Goal: Transaction & Acquisition: Purchase product/service

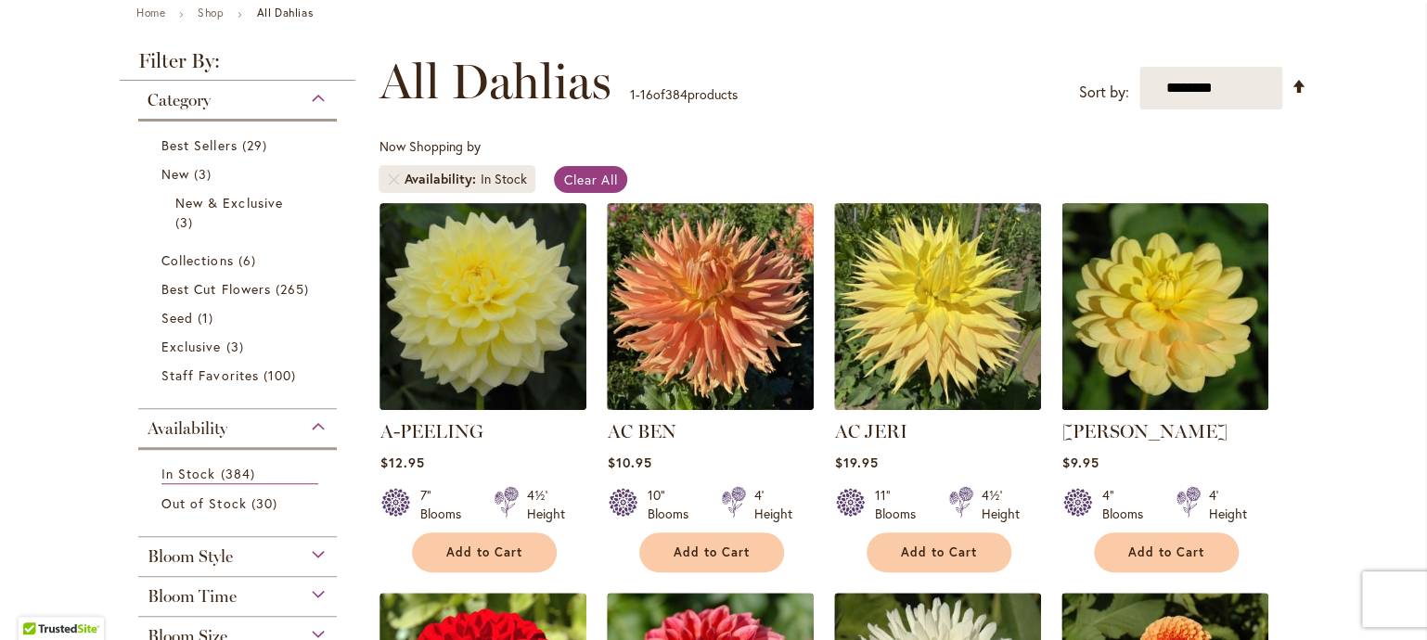
scroll to position [217, 0]
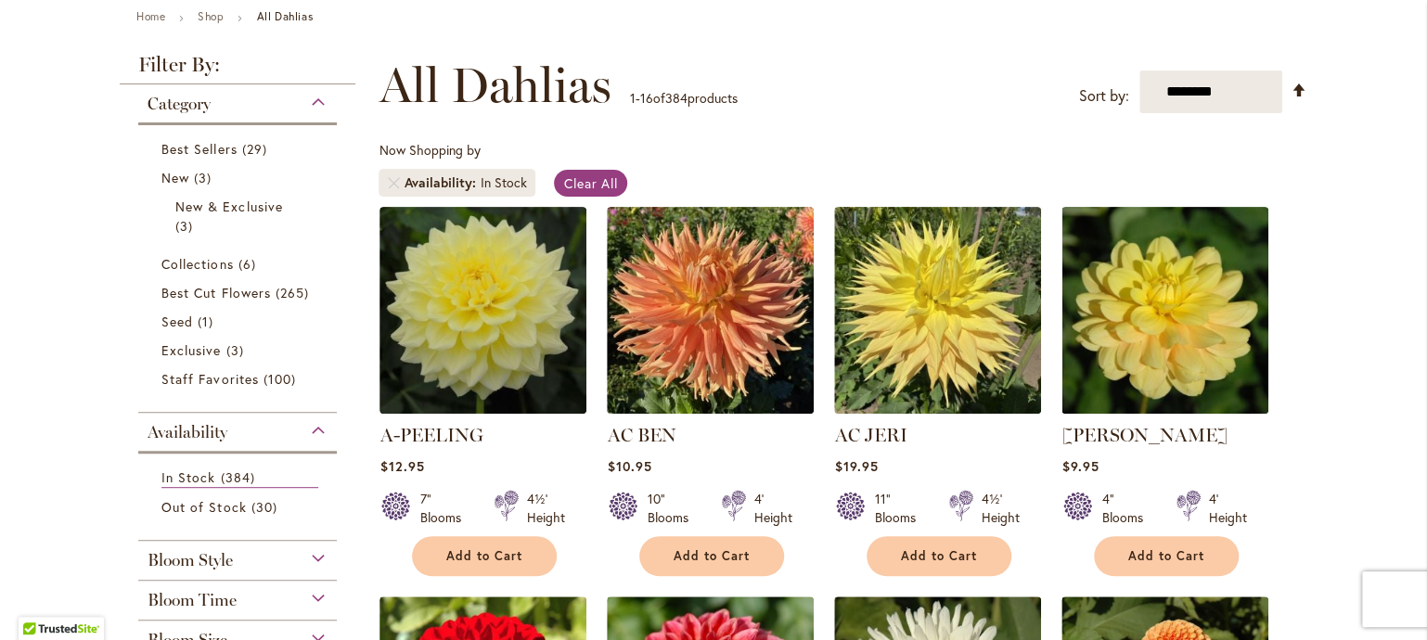
click at [303, 114] on div "Category" at bounding box center [237, 99] width 199 height 30
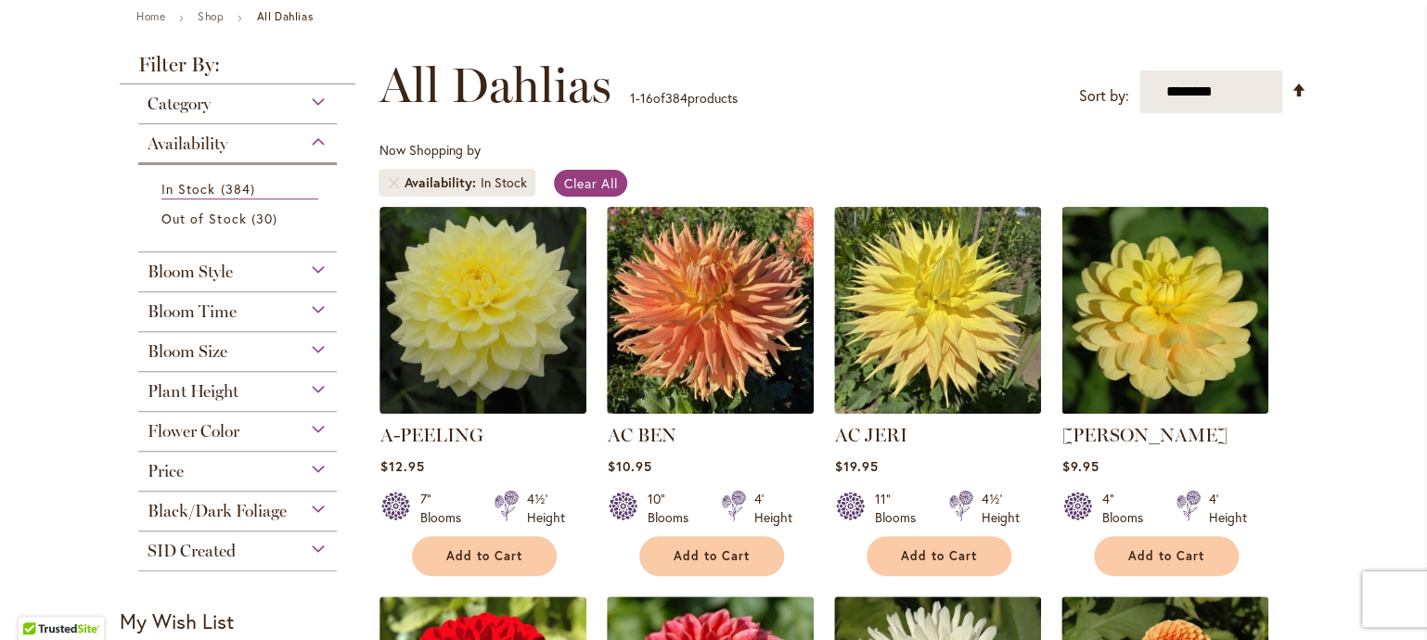
click at [307, 282] on div "Bloom Style" at bounding box center [237, 267] width 199 height 30
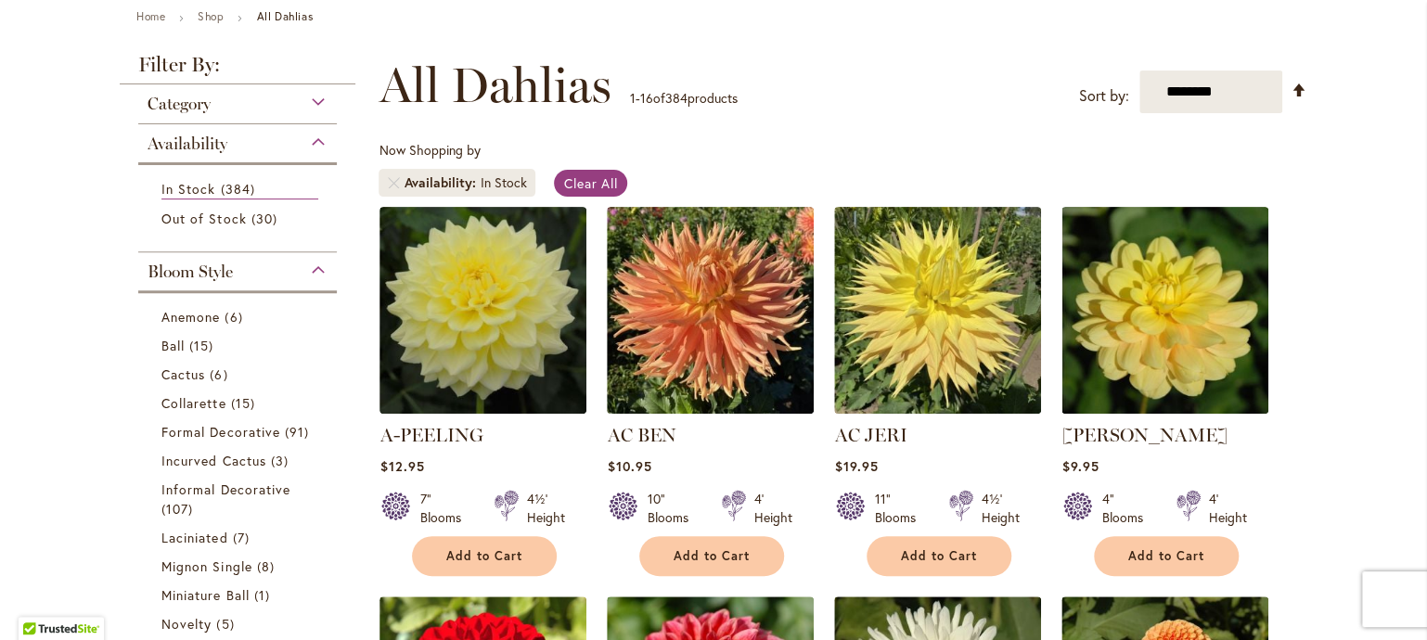
scroll to position [594, 0]
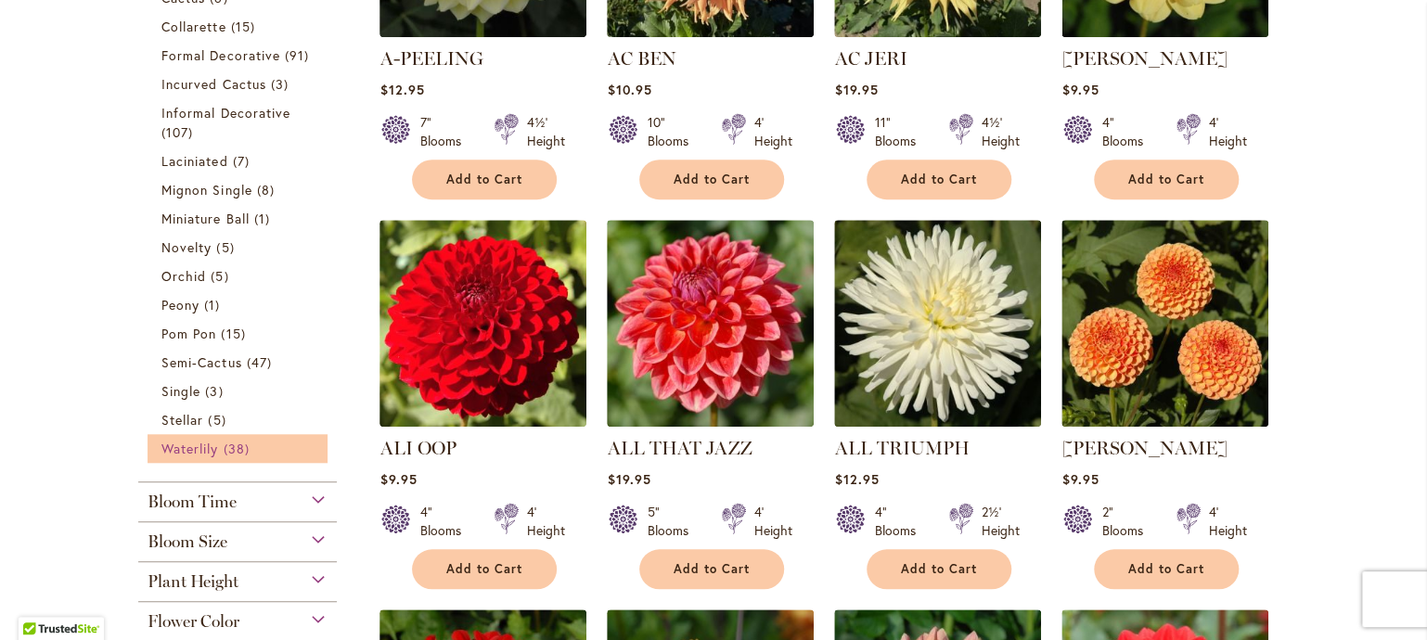
click at [191, 457] on span "Waterlily" at bounding box center [189, 449] width 57 height 18
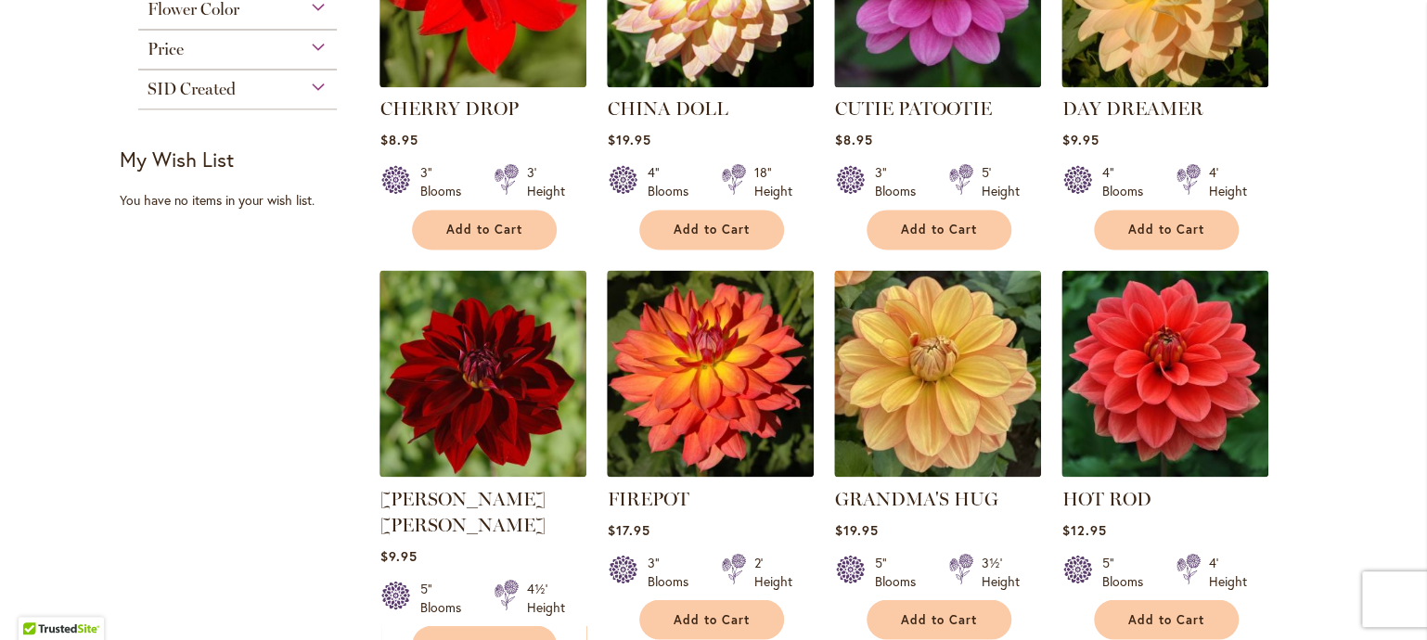
scroll to position [1331, 0]
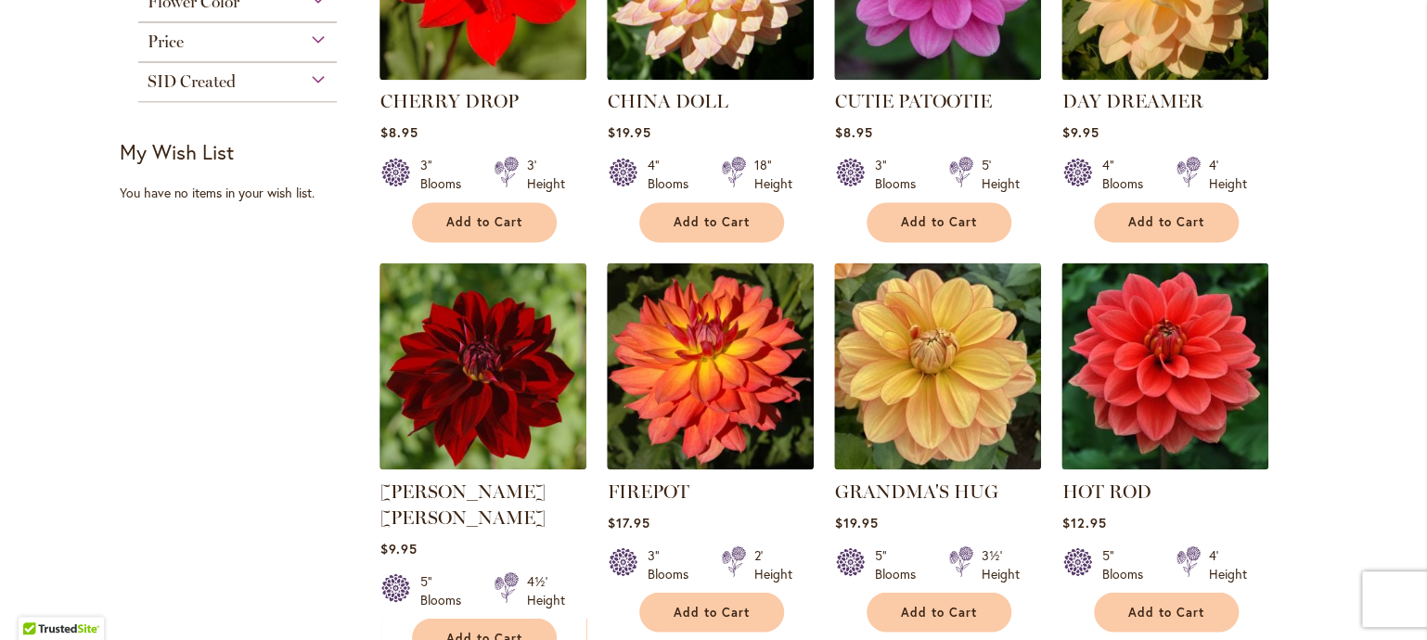
drag, startPoint x: 1416, startPoint y: 112, endPoint x: 1394, endPoint y: 395, distance: 283.9
click at [1394, 395] on div "Skip to Content Gift Shop & Office Open - Monday-Friday 9-4:30pm / Gift Shop Op…" at bounding box center [713, 186] width 1427 height 2924
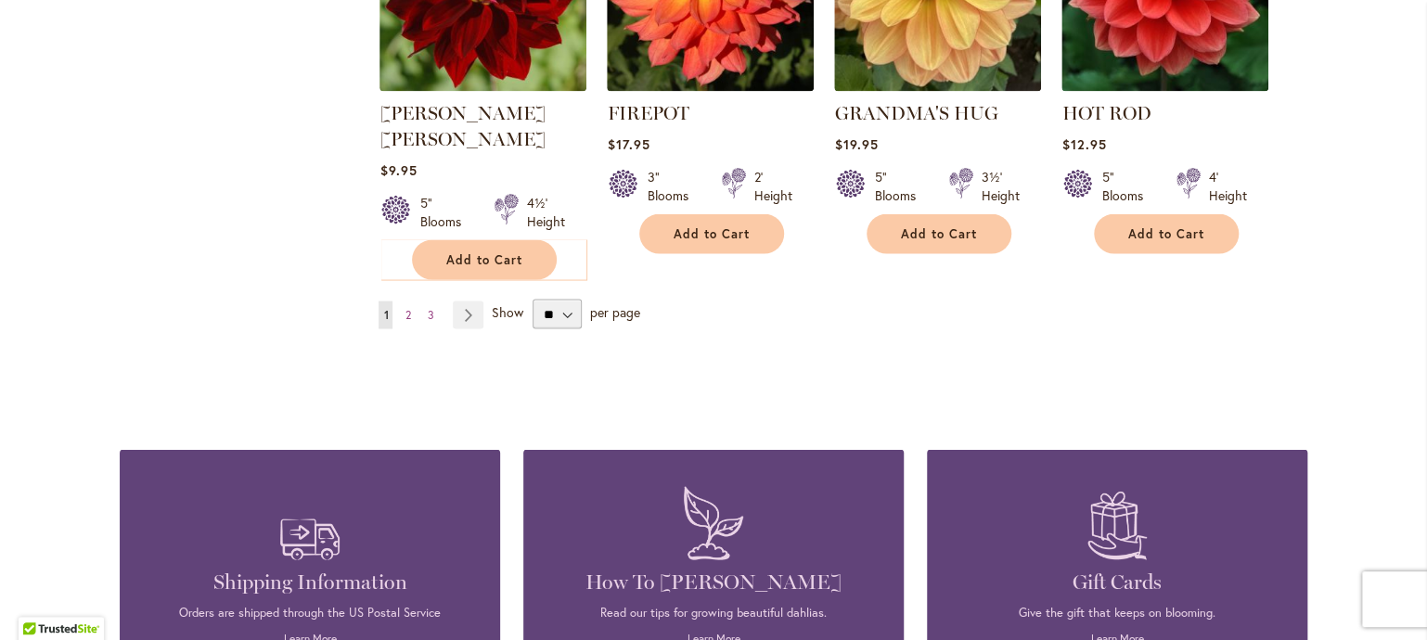
scroll to position [1713, 0]
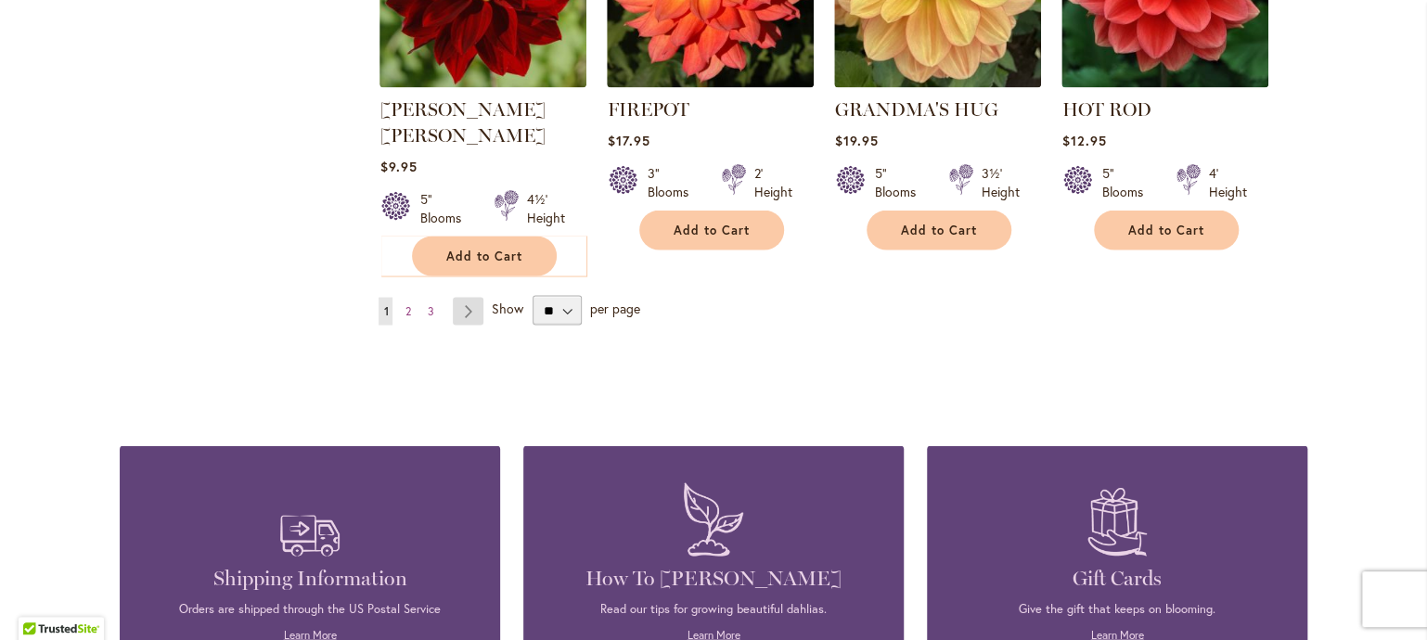
click at [457, 325] on link "Page Next" at bounding box center [468, 311] width 31 height 28
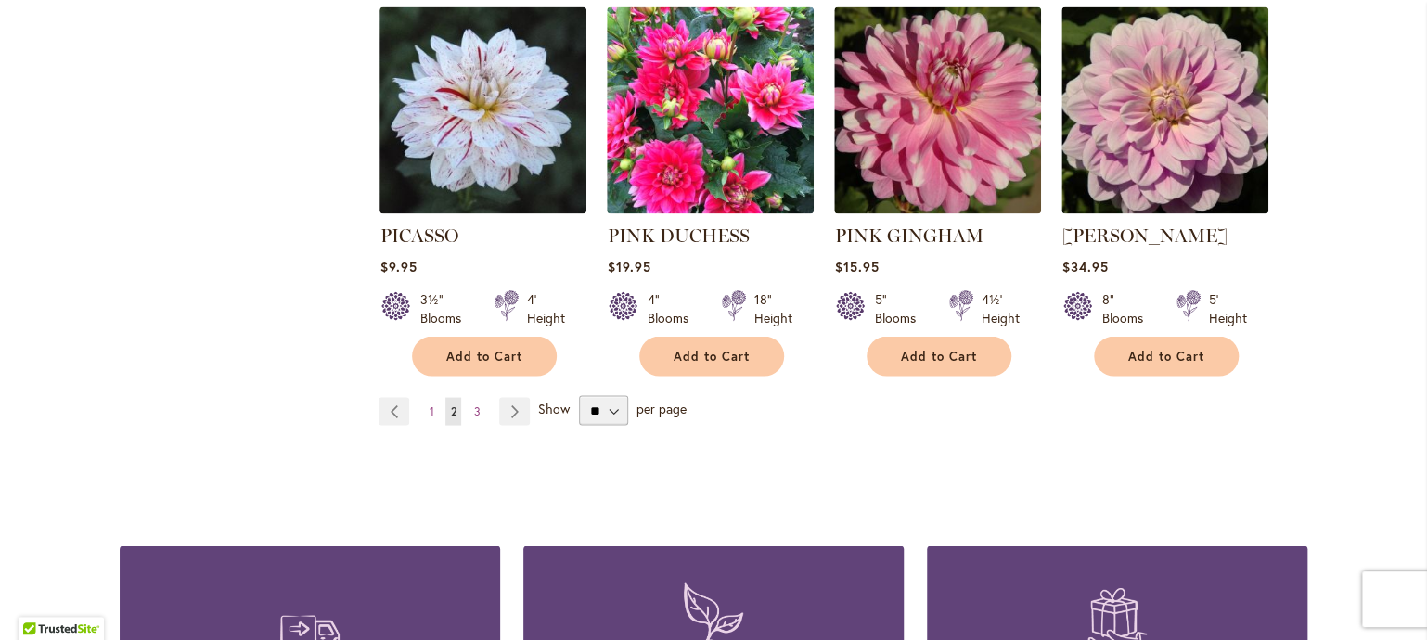
scroll to position [1646, 0]
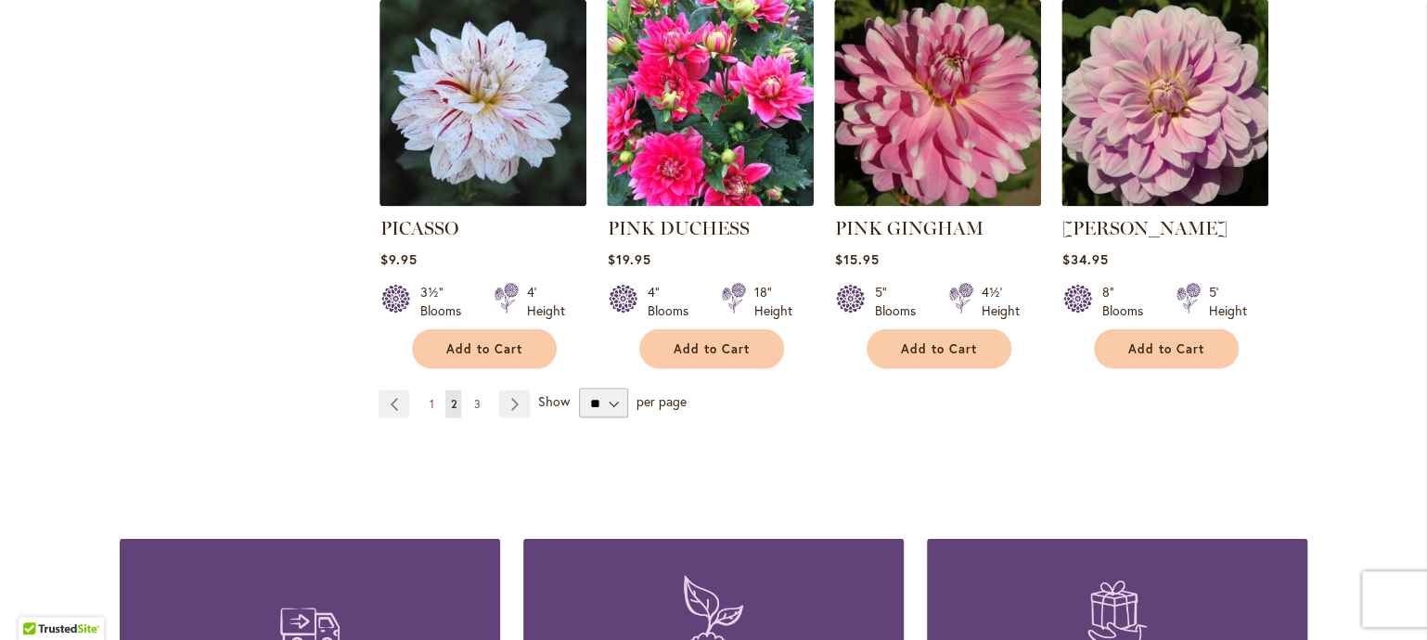
click at [473, 410] on span "3" at bounding box center [476, 403] width 6 height 14
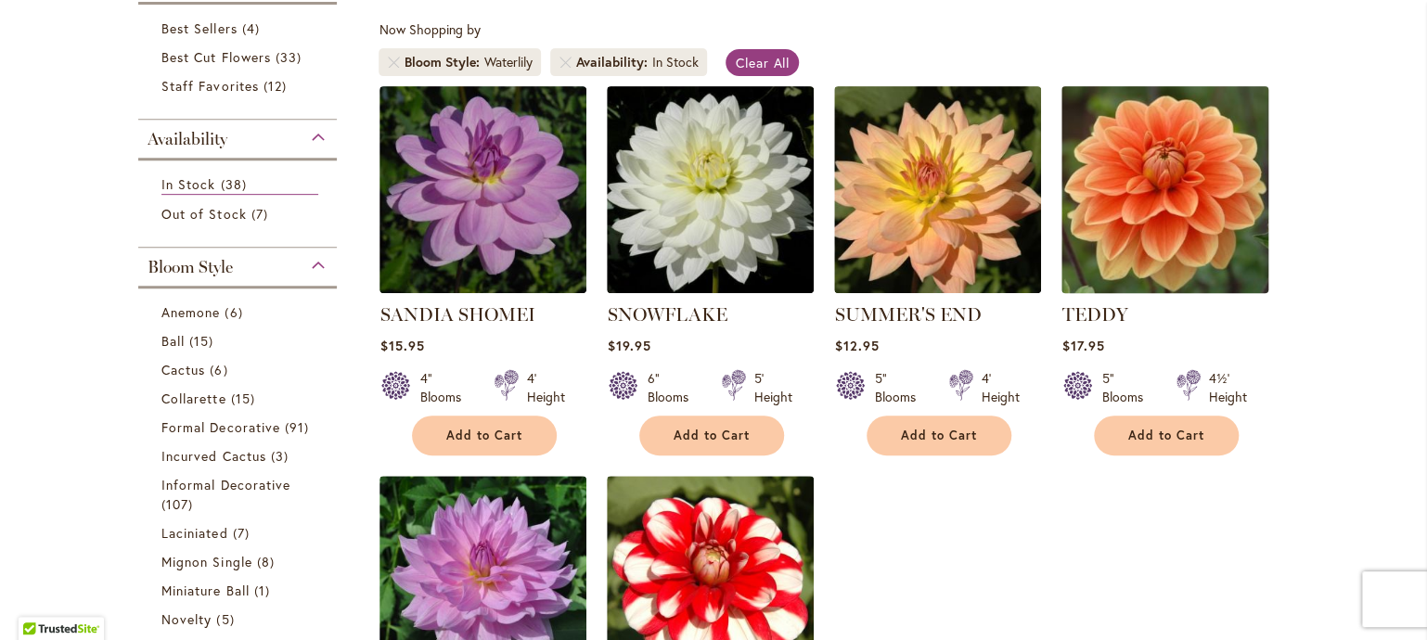
scroll to position [317, 0]
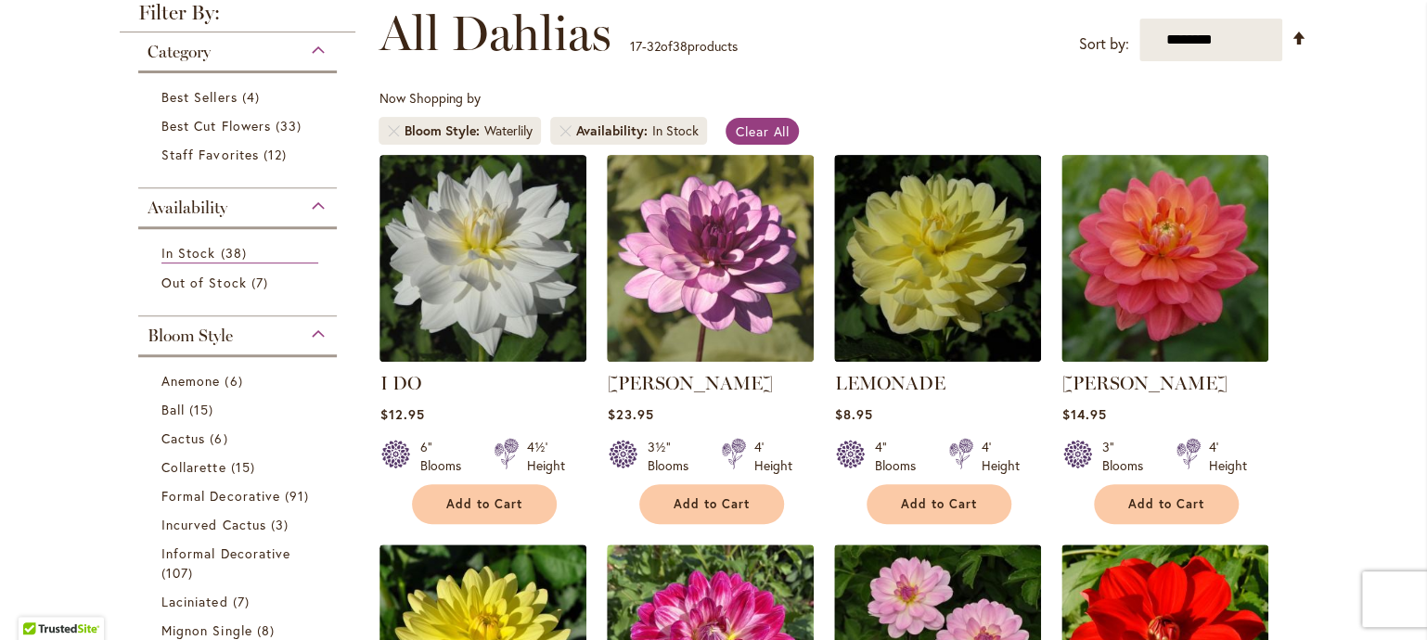
scroll to position [265, 0]
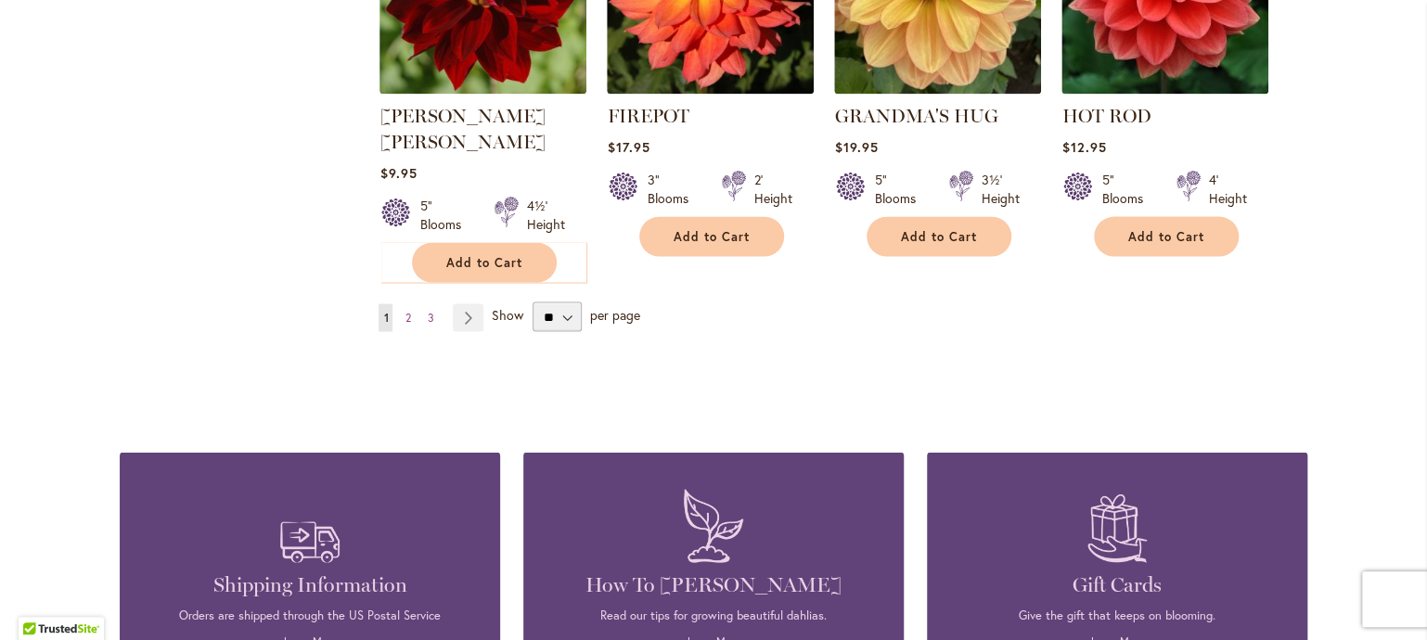
scroll to position [1700, 0]
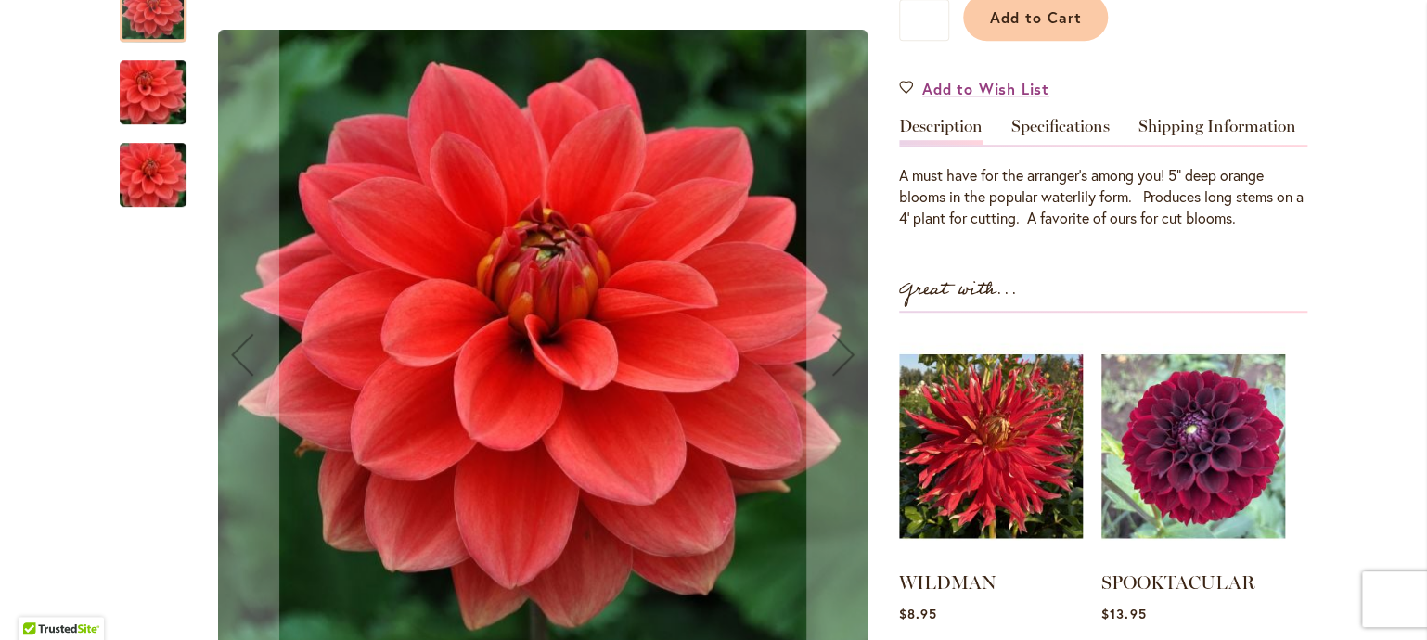
scroll to position [520, 0]
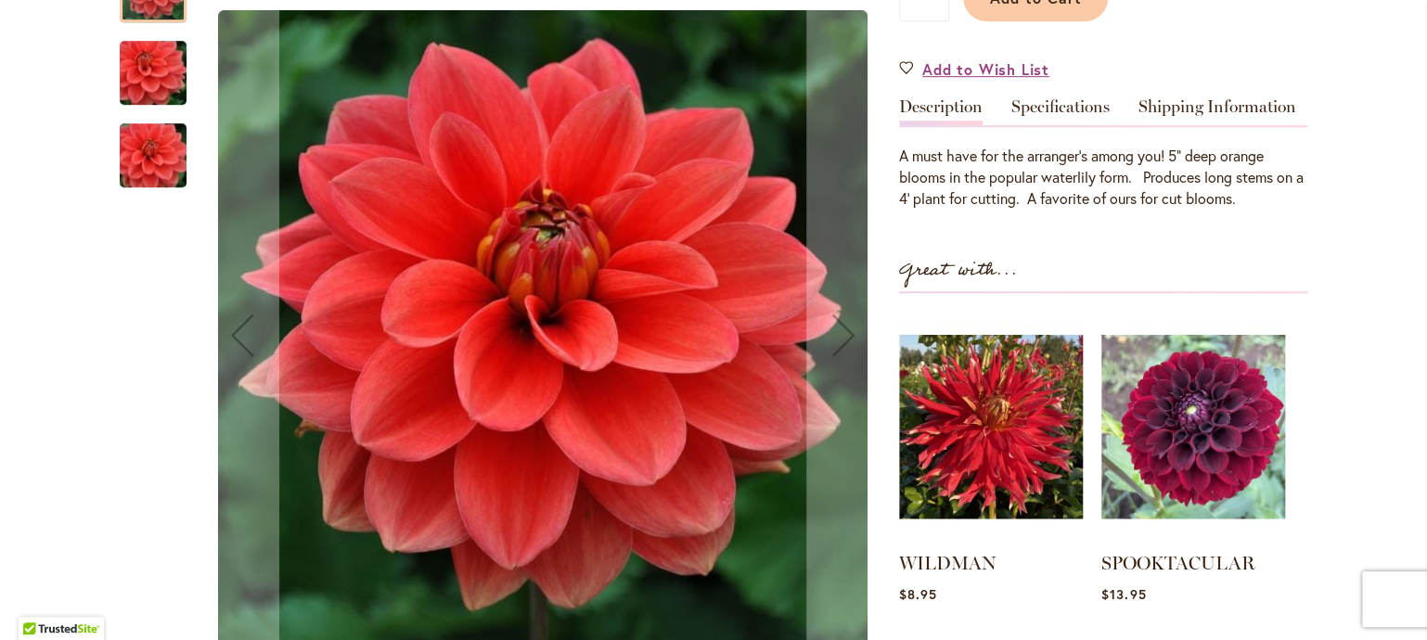
drag, startPoint x: 1411, startPoint y: 79, endPoint x: 1393, endPoint y: 183, distance: 105.6
drag, startPoint x: 1405, startPoint y: 179, endPoint x: 1405, endPoint y: 167, distance: 12.1
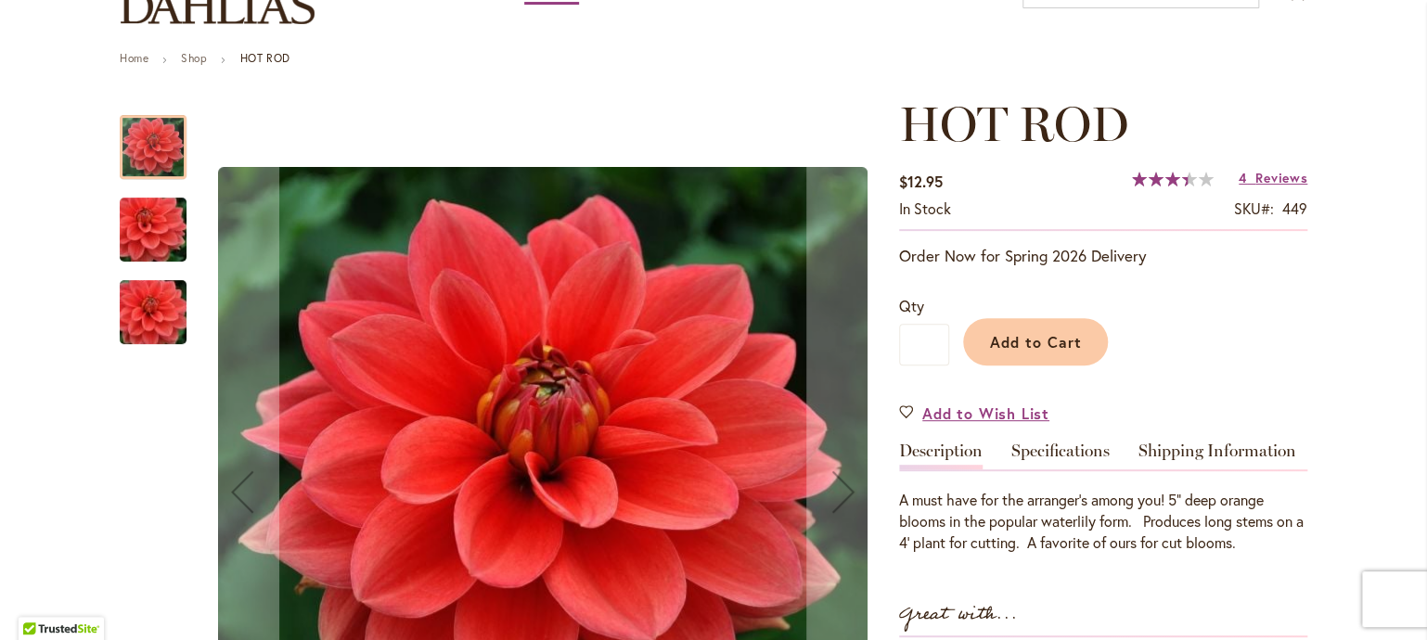
scroll to position [0, 0]
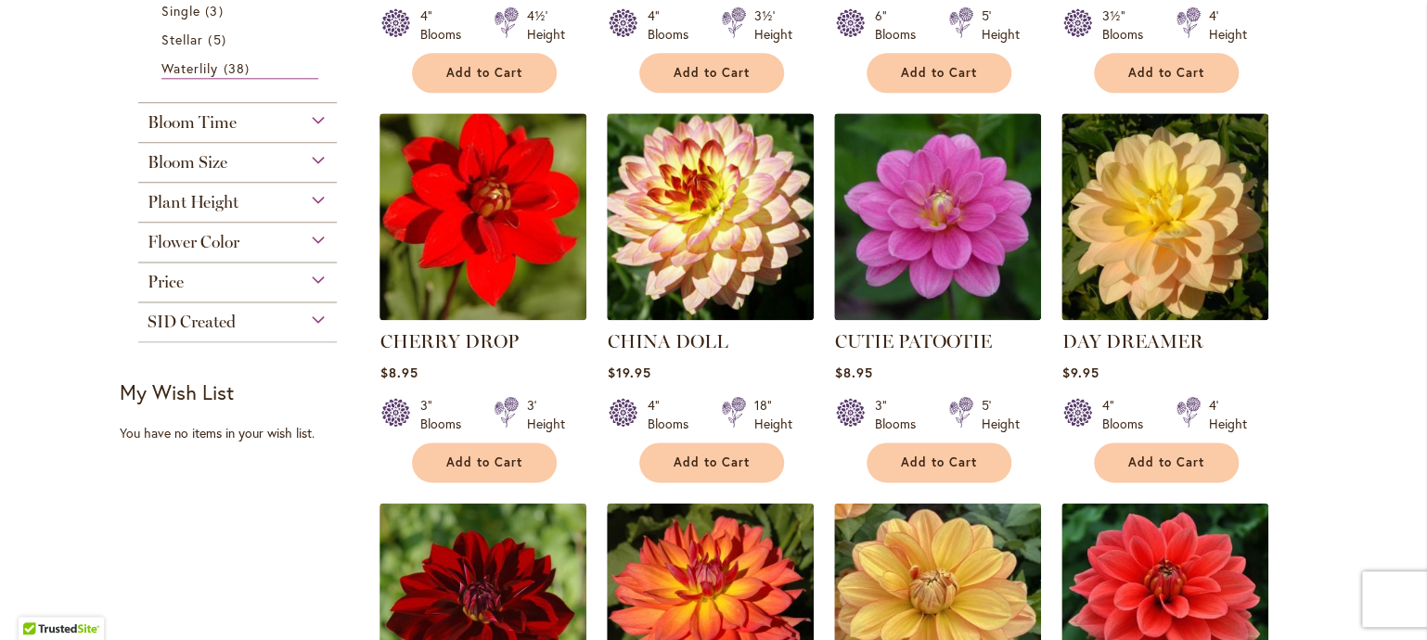
scroll to position [1110, 0]
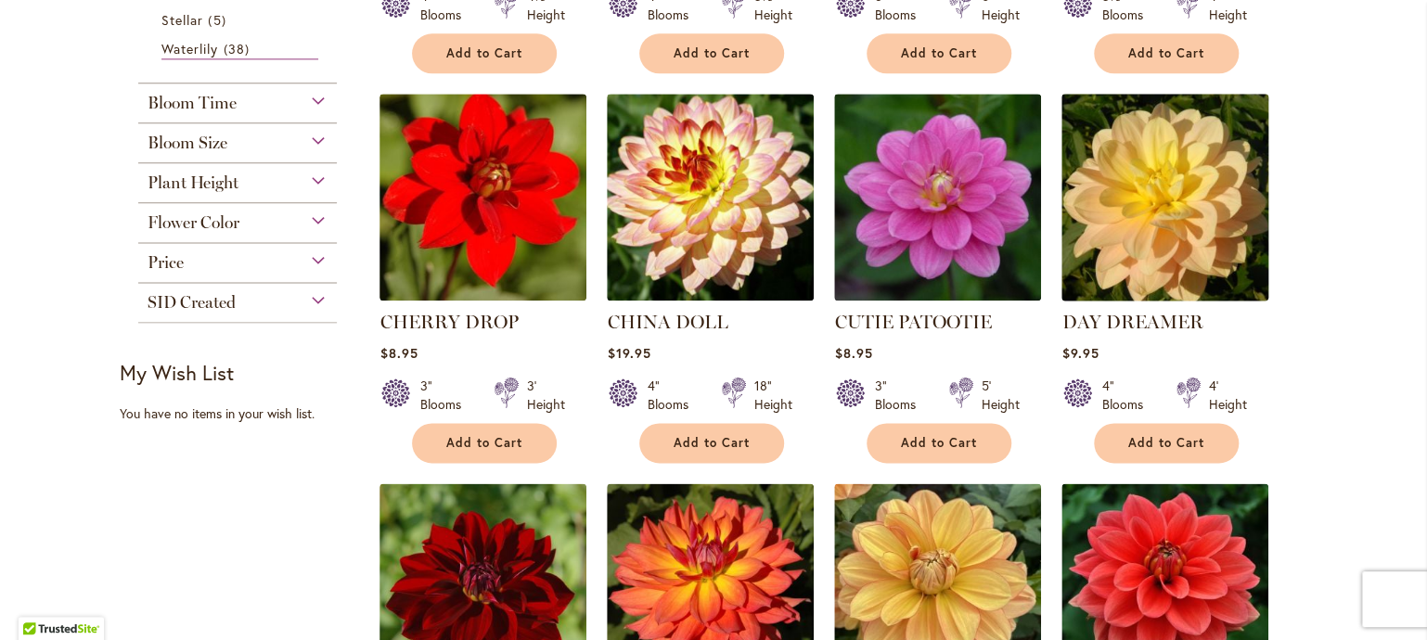
click at [1180, 305] on img at bounding box center [1165, 196] width 217 height 217
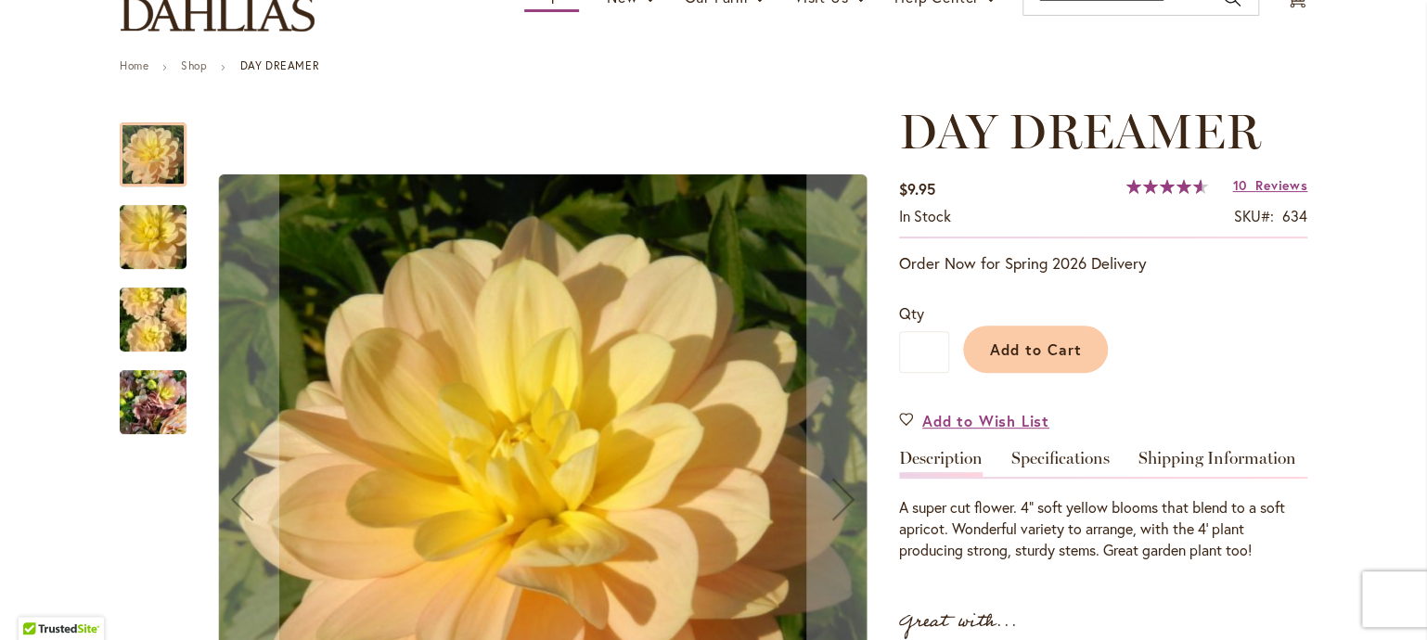
scroll to position [121, 0]
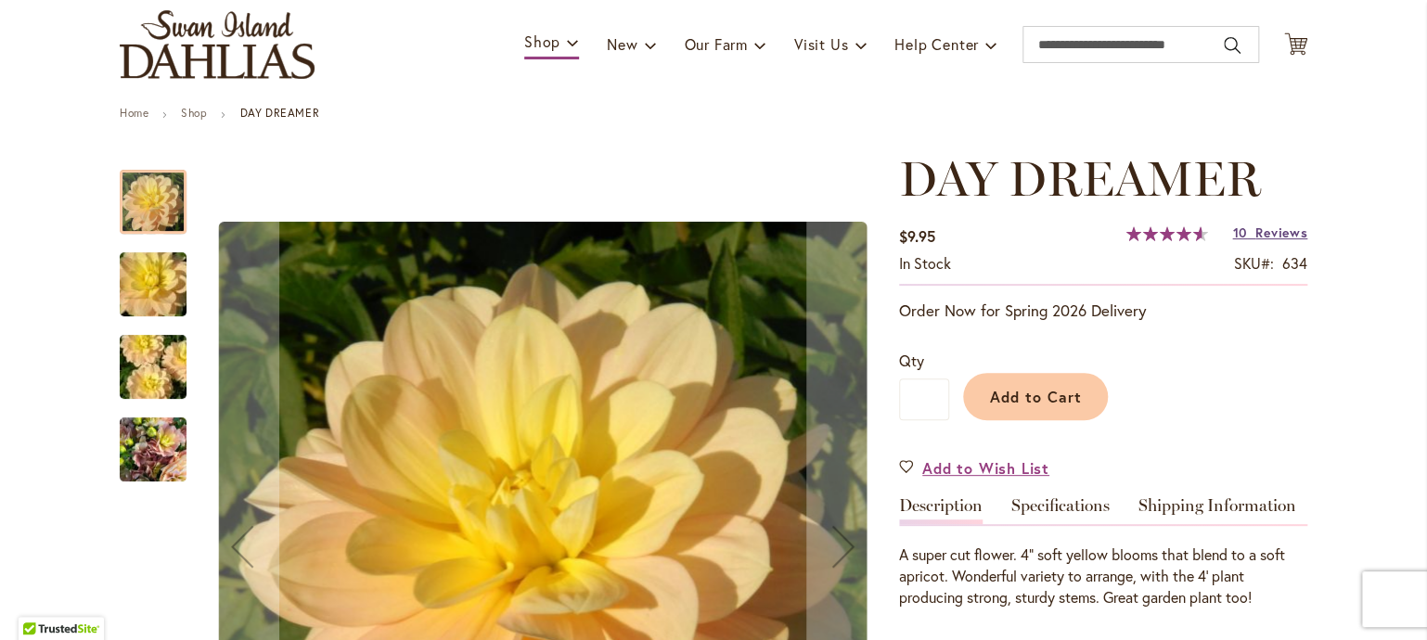
click at [1275, 241] on span "Reviews" at bounding box center [1281, 233] width 52 height 18
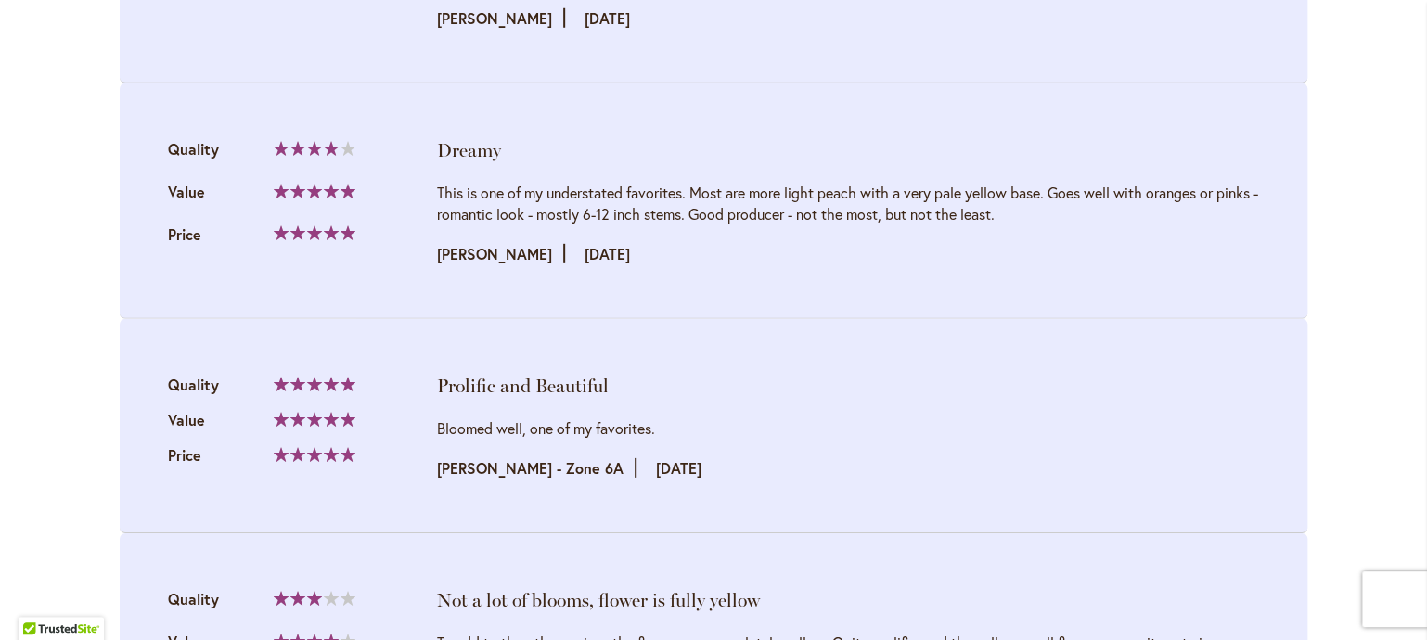
scroll to position [2637, 0]
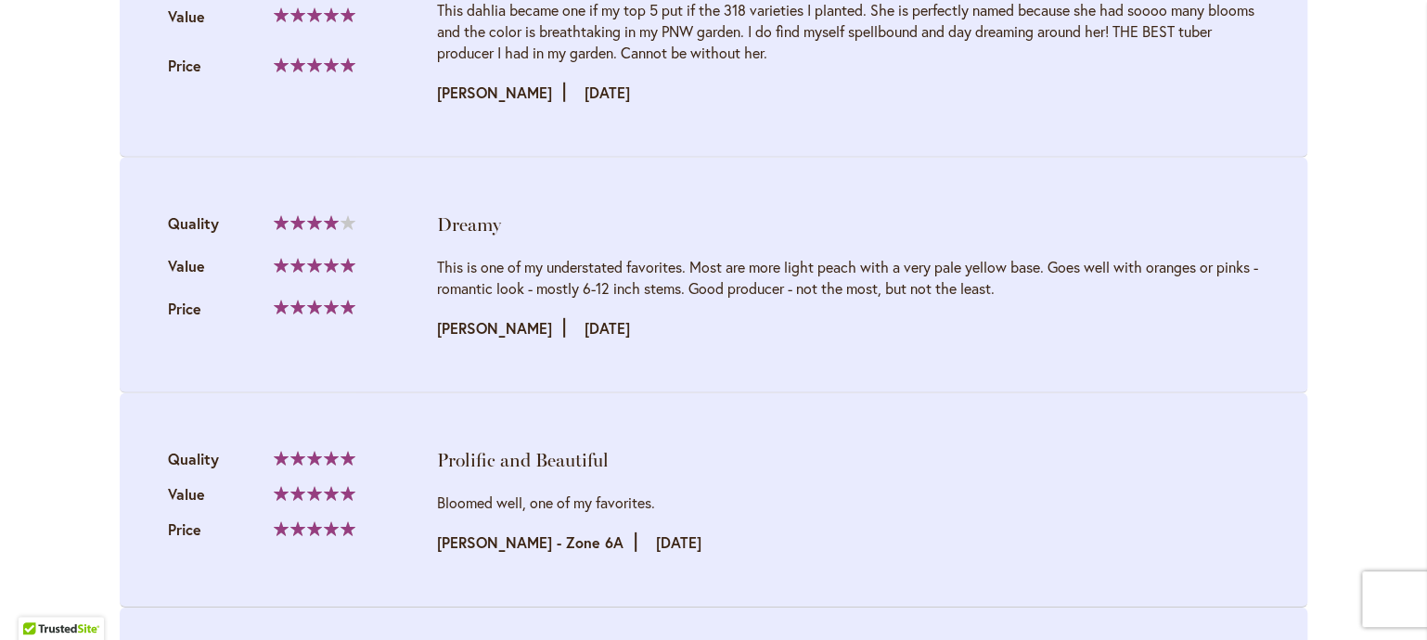
drag, startPoint x: 1409, startPoint y: 458, endPoint x: 1414, endPoint y: 239, distance: 219.0
click at [1414, 239] on body "Skip to Accessibility Information The store will not work correctly in the case…" at bounding box center [713, 320] width 1427 height 640
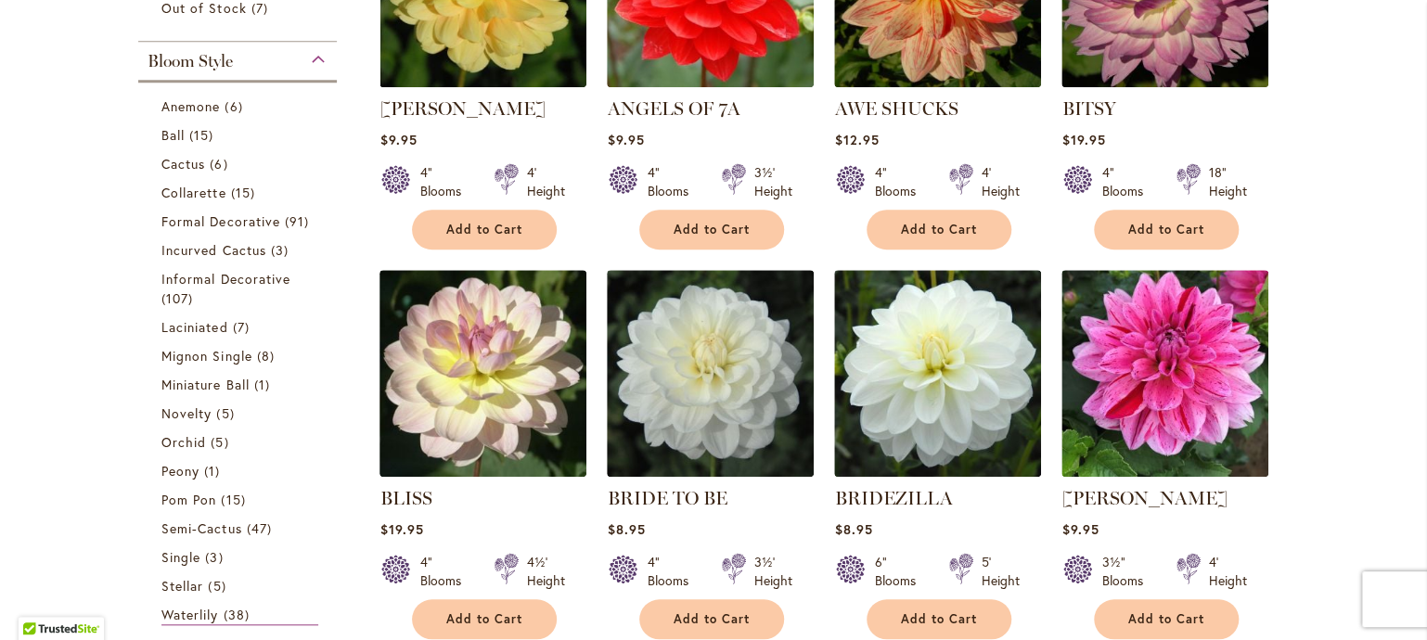
scroll to position [611, 0]
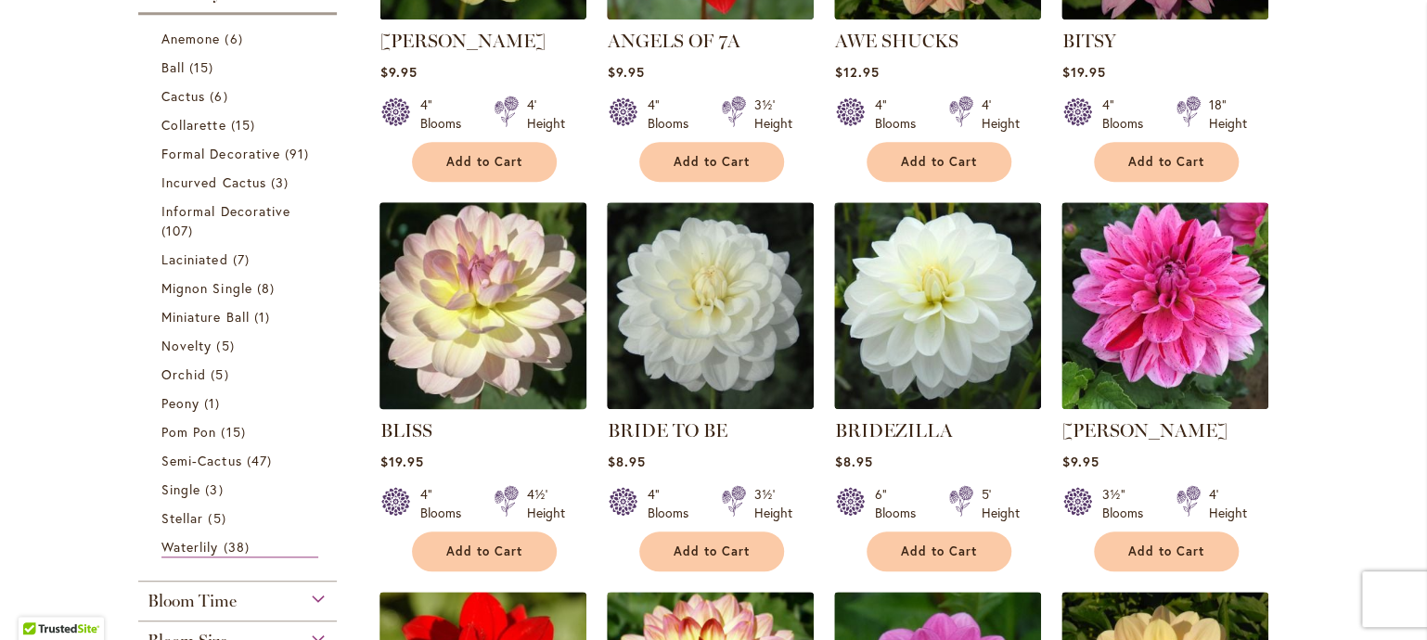
click at [518, 404] on img at bounding box center [483, 305] width 217 height 217
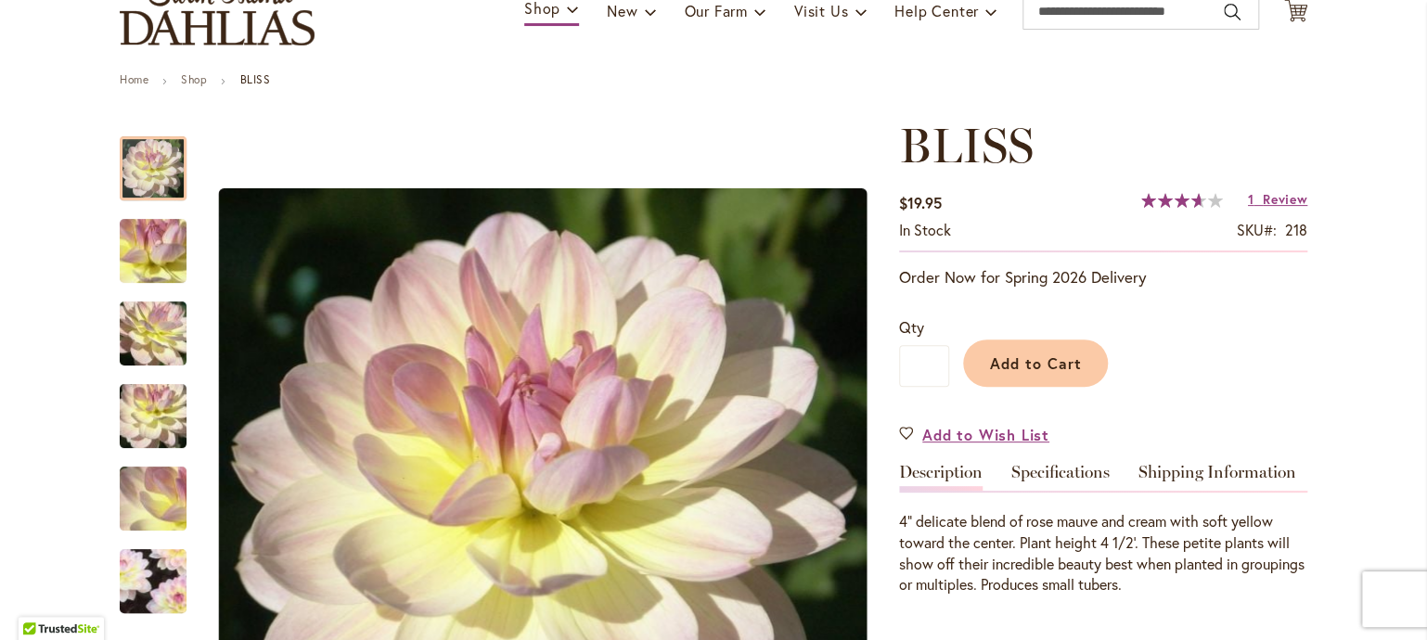
scroll to position [162, 0]
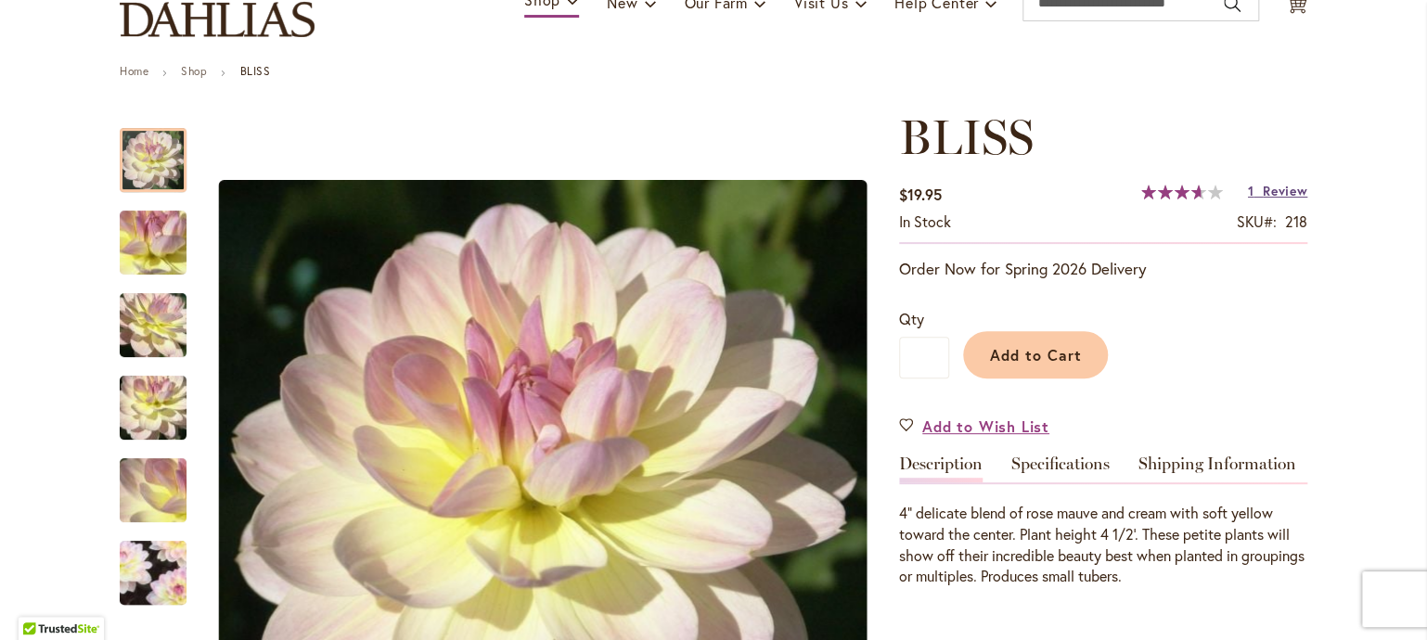
click at [1275, 199] on span "Review" at bounding box center [1285, 191] width 45 height 18
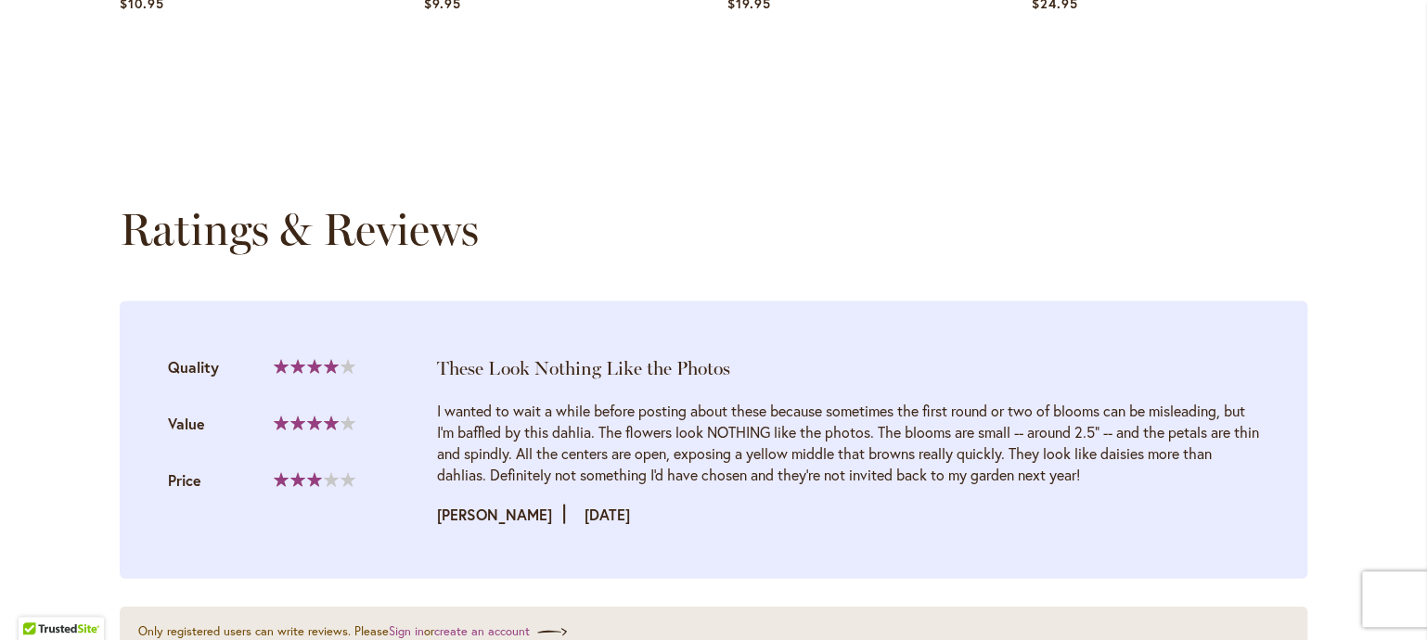
scroll to position [1740, 0]
